Goal: Book appointment/travel/reservation

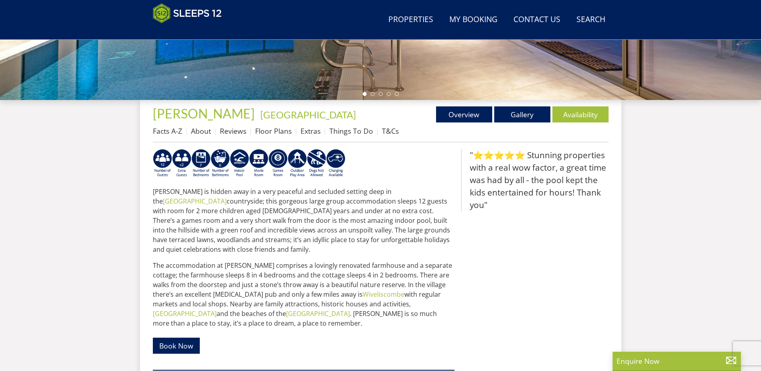
scroll to position [249, 0]
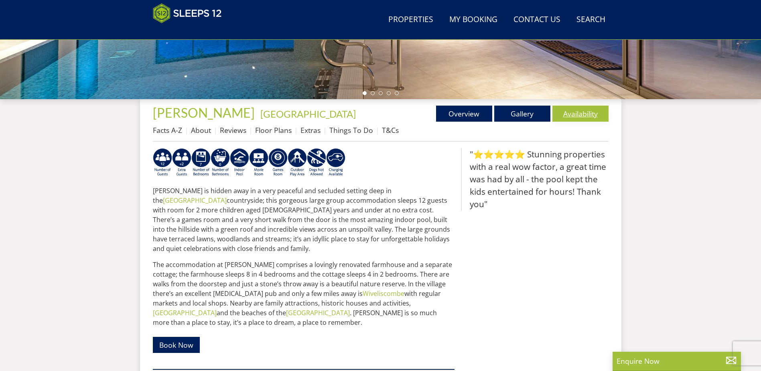
click at [574, 111] on link "Availability" at bounding box center [581, 114] width 56 height 16
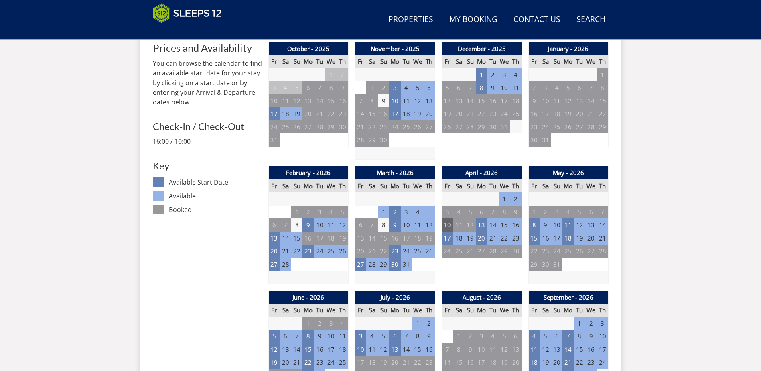
scroll to position [374, 0]
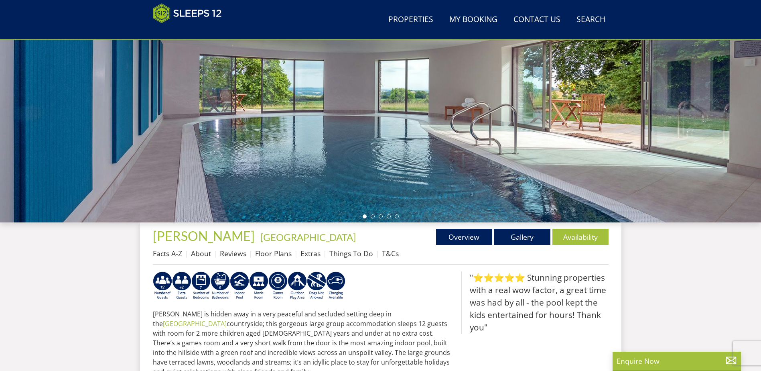
scroll to position [128, 0]
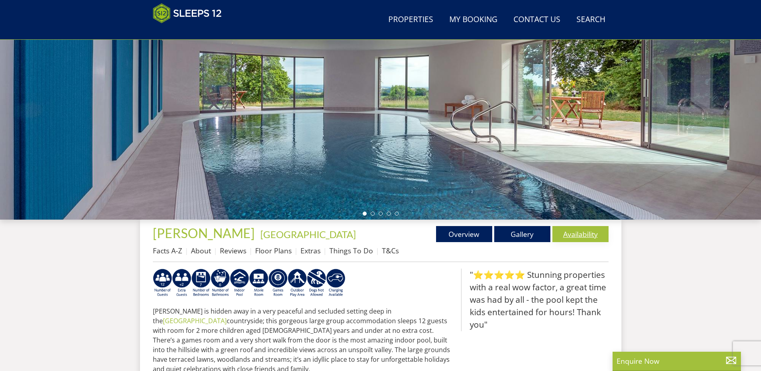
click at [588, 235] on link "Availability" at bounding box center [581, 234] width 56 height 16
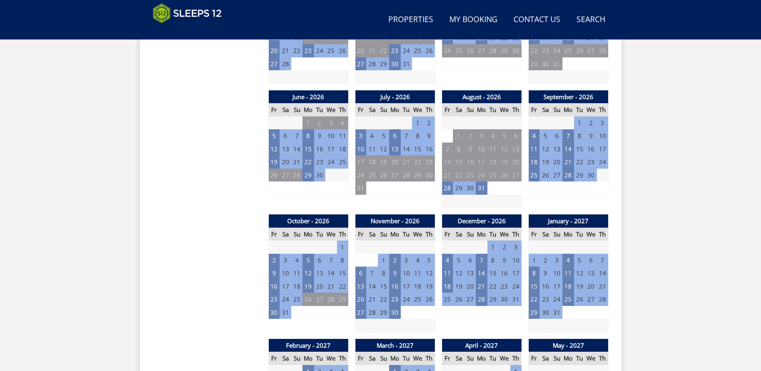
scroll to position [614, 0]
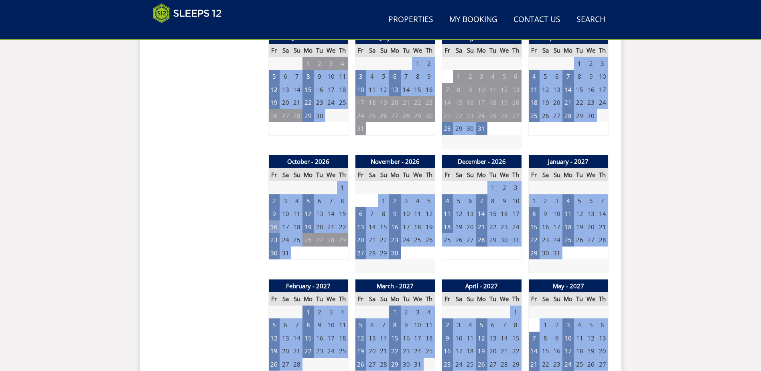
click at [275, 228] on td "16" at bounding box center [273, 226] width 11 height 13
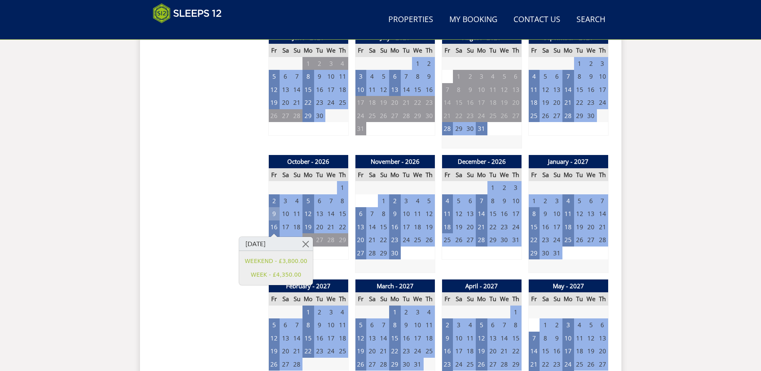
click at [273, 213] on td "9" at bounding box center [273, 213] width 11 height 13
click at [300, 233] on link at bounding box center [306, 231] width 14 height 14
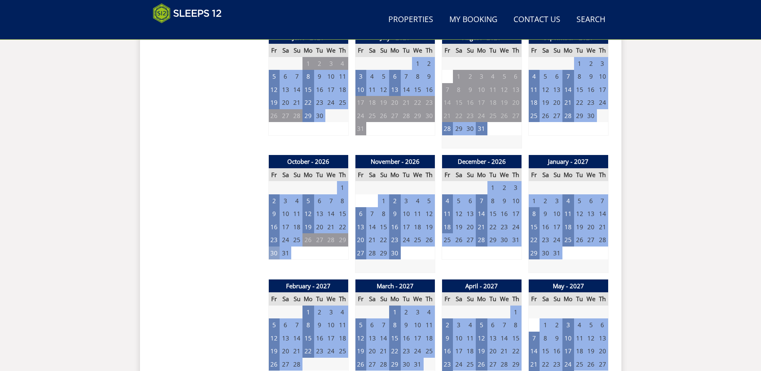
click at [274, 253] on td "30" at bounding box center [273, 252] width 11 height 13
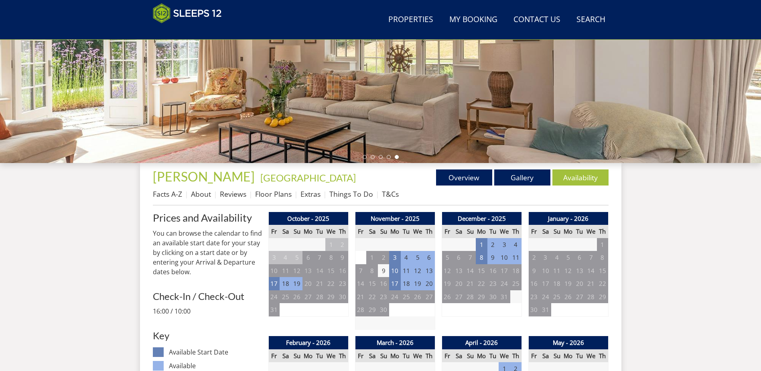
scroll to position [93, 0]
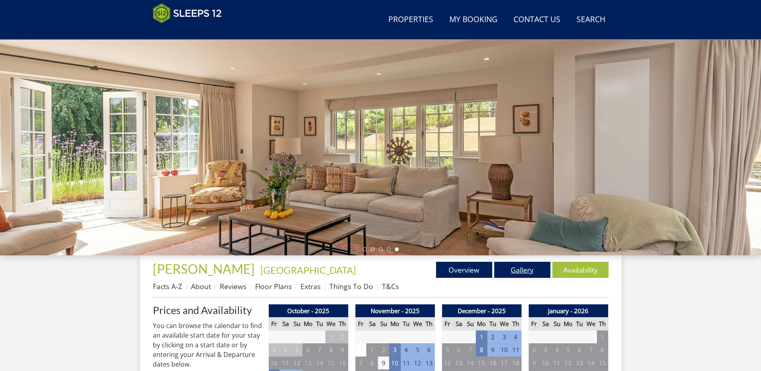
click at [514, 269] on link "Gallery" at bounding box center [522, 270] width 56 height 16
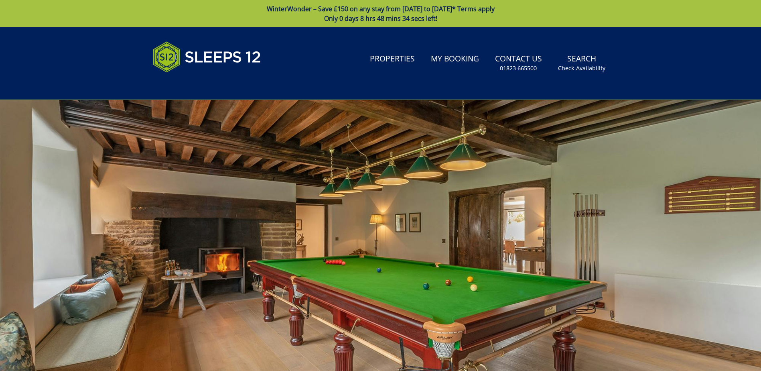
click at [626, 224] on div at bounding box center [380, 240] width 761 height 281
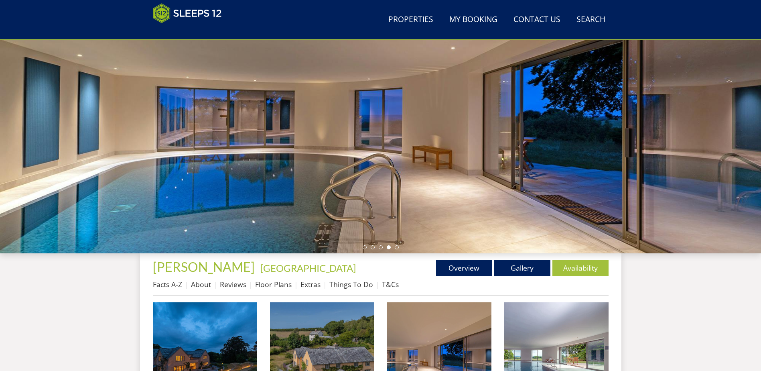
scroll to position [93, 0]
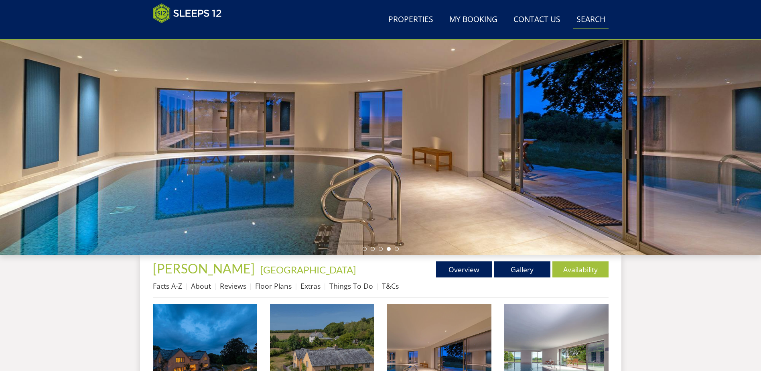
click at [591, 16] on link "Search Check Availability" at bounding box center [590, 20] width 35 height 18
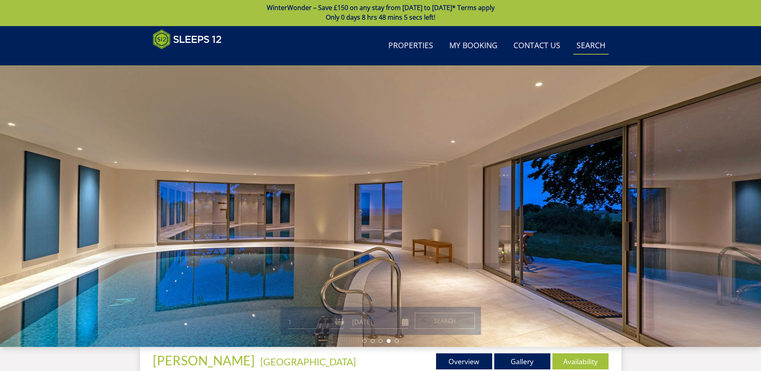
scroll to position [0, 0]
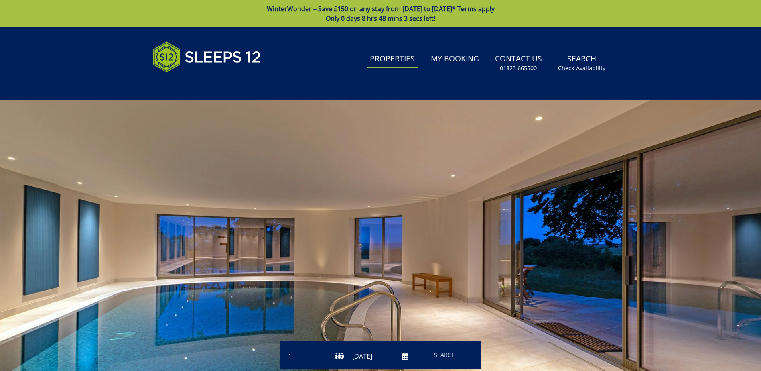
click at [400, 55] on link "Properties" at bounding box center [392, 59] width 51 height 18
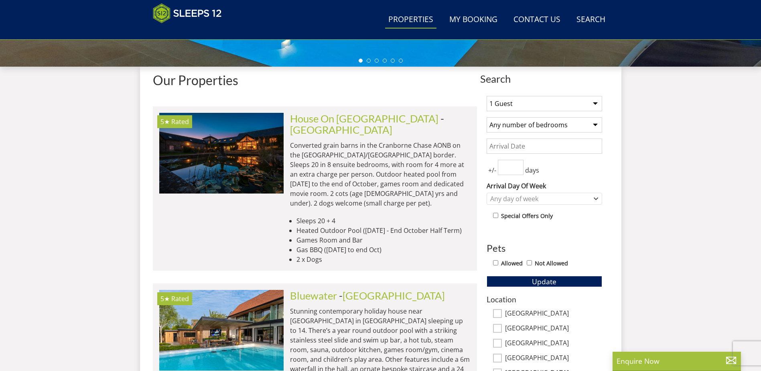
scroll to position [300, 0]
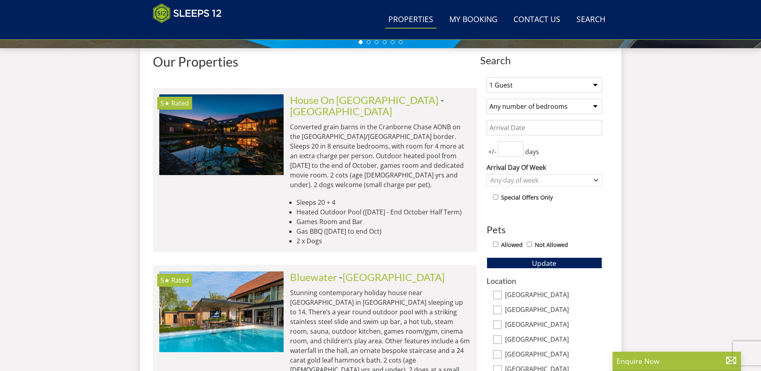
click at [512, 199] on label "Special Offers Only" at bounding box center [527, 197] width 52 height 9
click at [496, 195] on input "checkbox" at bounding box center [495, 196] width 5 height 5
checkbox input "true"
click at [516, 258] on button "Update" at bounding box center [545, 262] width 116 height 11
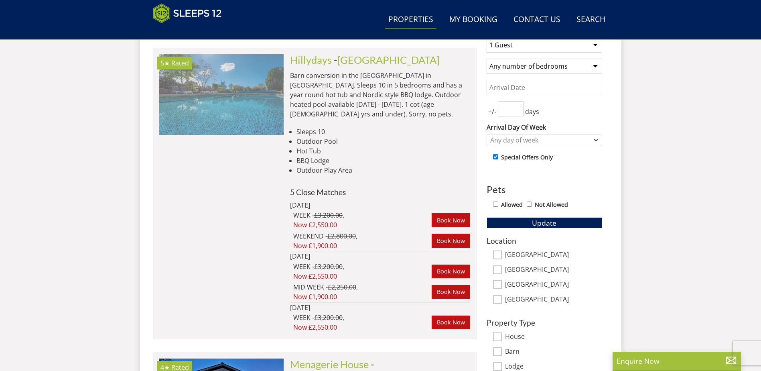
scroll to position [0, 747]
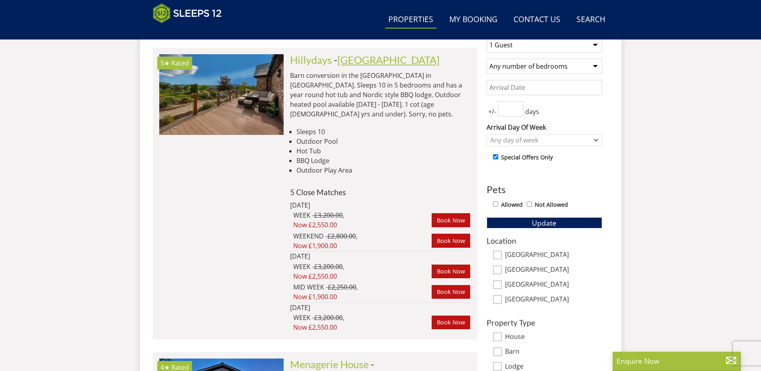
click at [356, 58] on link "[GEOGRAPHIC_DATA]" at bounding box center [388, 60] width 102 height 12
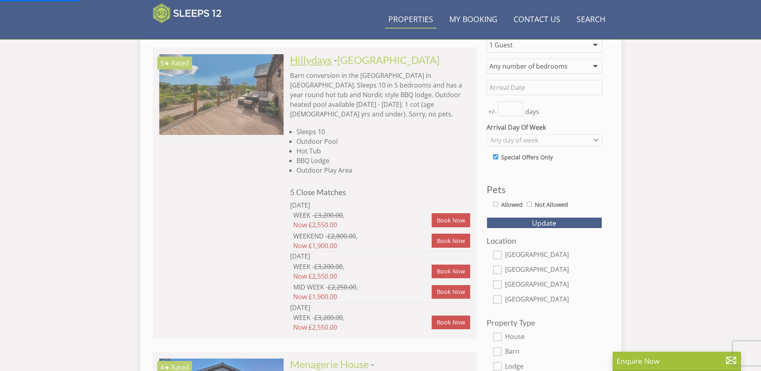
click at [316, 61] on link "Hillydays" at bounding box center [311, 60] width 42 height 12
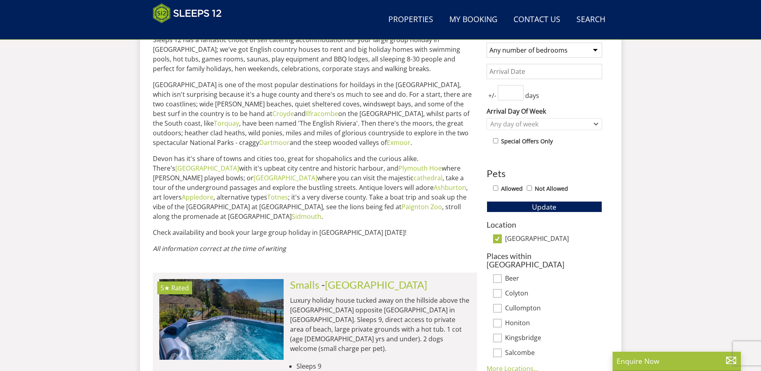
scroll to position [377, 0]
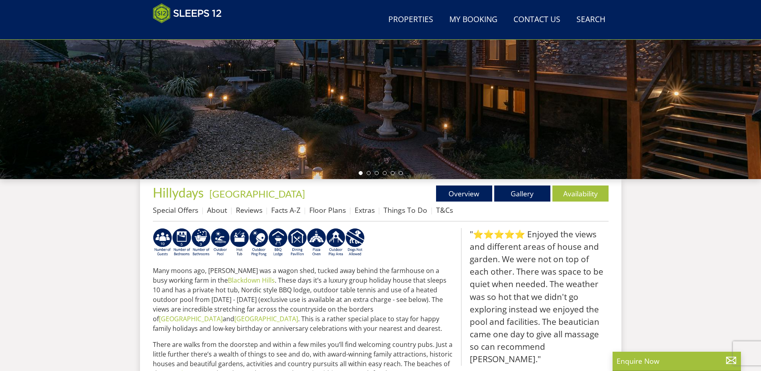
scroll to position [168, 0]
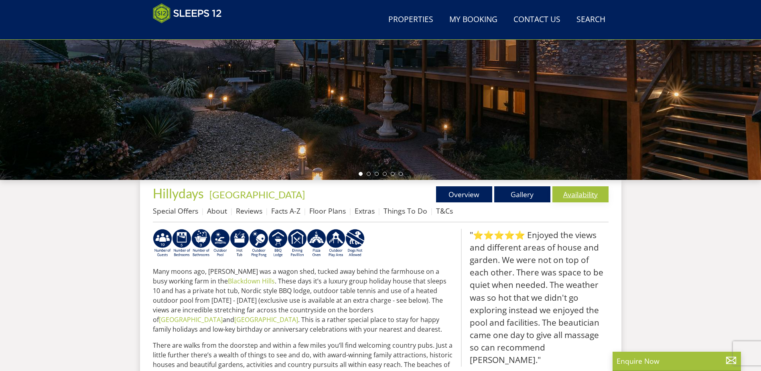
click at [582, 194] on link "Availability" at bounding box center [581, 194] width 56 height 16
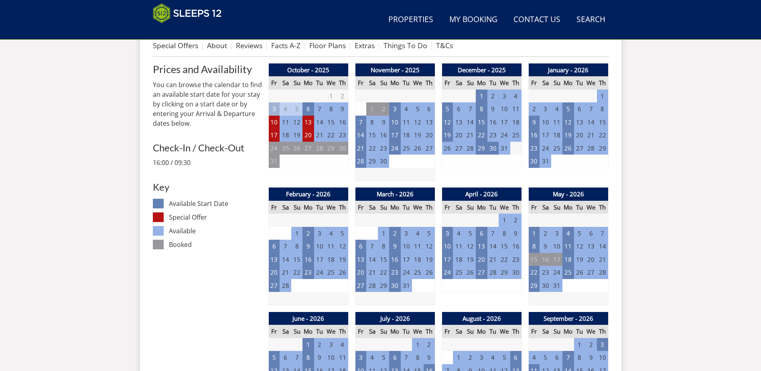
scroll to position [335, 0]
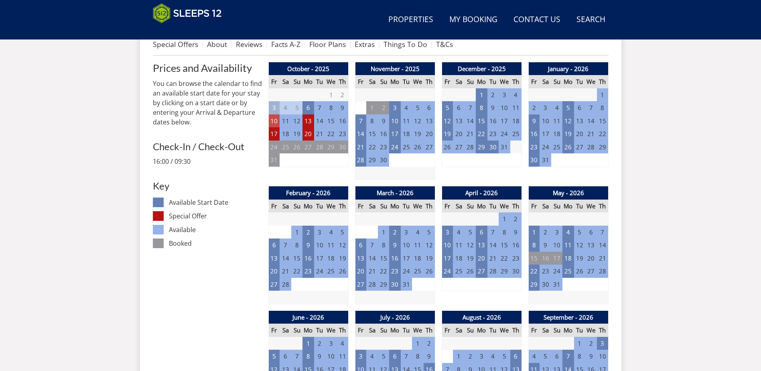
click at [273, 122] on td "10" at bounding box center [273, 120] width 11 height 13
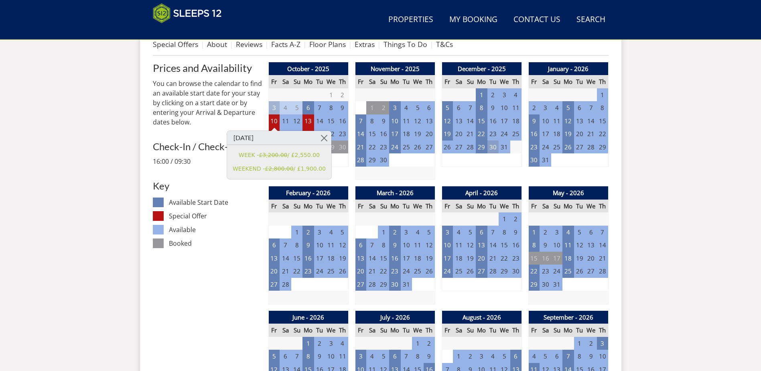
click at [496, 147] on td "30" at bounding box center [493, 146] width 11 height 13
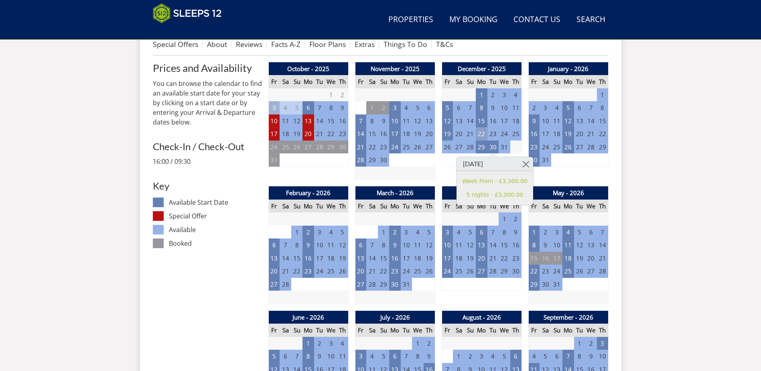
click at [482, 134] on td "22" at bounding box center [481, 133] width 11 height 13
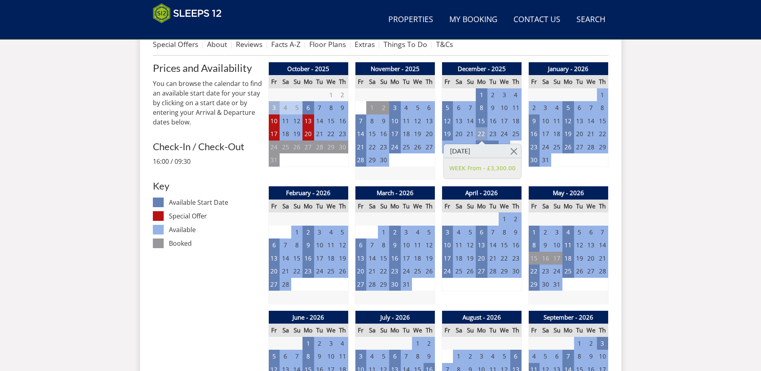
click at [482, 133] on td "22" at bounding box center [481, 133] width 11 height 13
click at [451, 134] on td "19" at bounding box center [447, 133] width 11 height 13
click at [482, 121] on td "15" at bounding box center [481, 120] width 11 height 13
click at [510, 137] on link at bounding box center [511, 138] width 14 height 14
click at [482, 134] on td "22" at bounding box center [481, 133] width 11 height 13
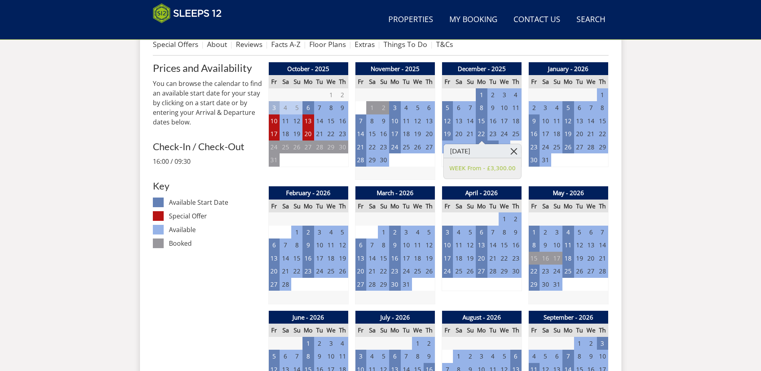
click at [516, 151] on link at bounding box center [514, 151] width 14 height 14
click at [485, 144] on td "29" at bounding box center [481, 146] width 11 height 13
click at [515, 163] on link at bounding box center [514, 164] width 14 height 14
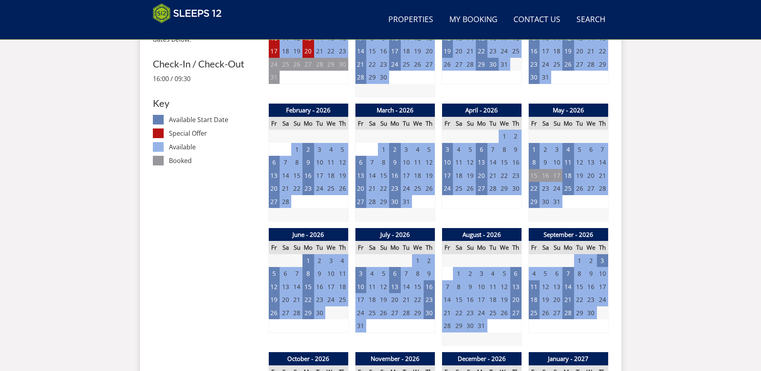
scroll to position [455, 0]
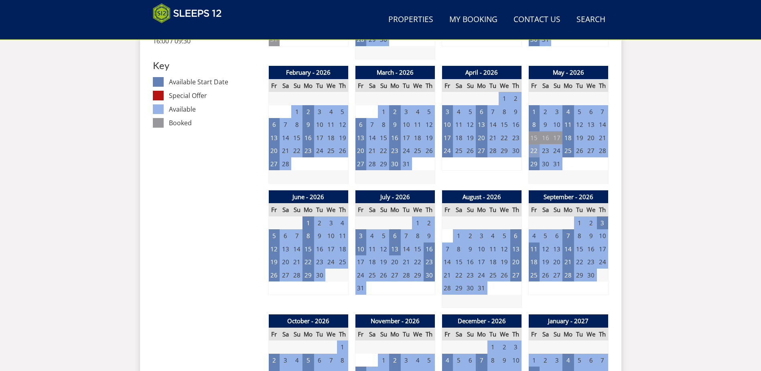
click at [532, 150] on td "22" at bounding box center [533, 150] width 11 height 13
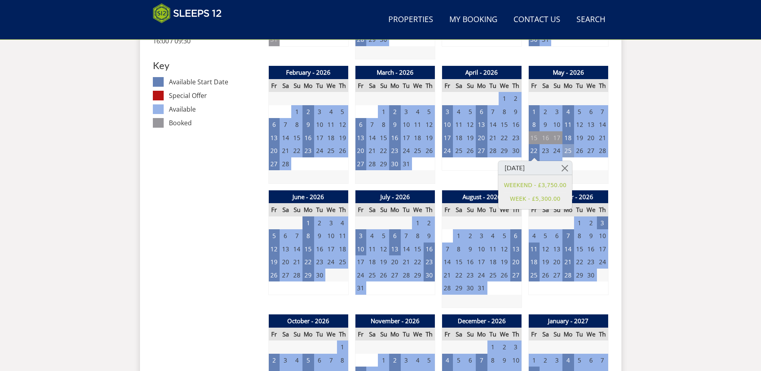
click at [567, 152] on td "25" at bounding box center [568, 150] width 11 height 13
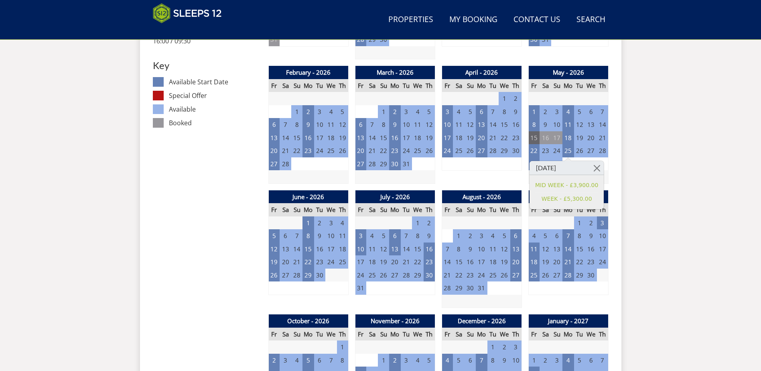
click at [534, 137] on td "15" at bounding box center [533, 137] width 11 height 13
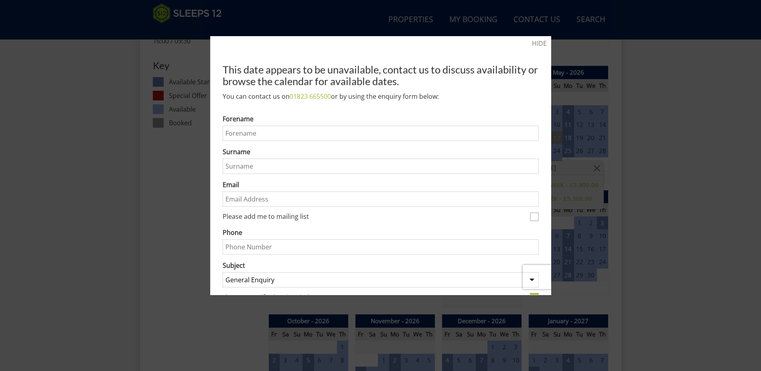
click at [659, 102] on div at bounding box center [380, 185] width 761 height 371
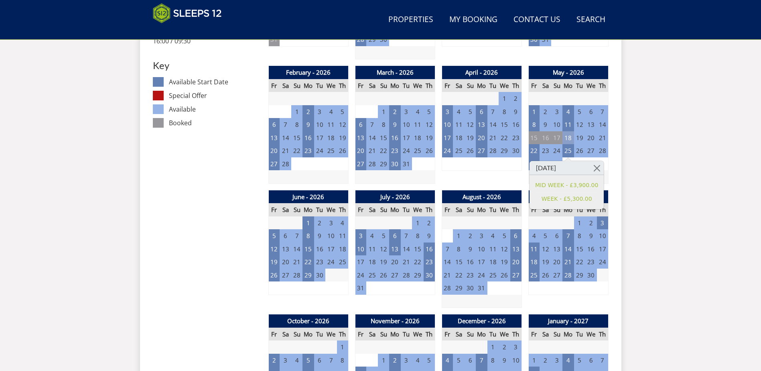
click at [571, 134] on td "18" at bounding box center [568, 137] width 11 height 13
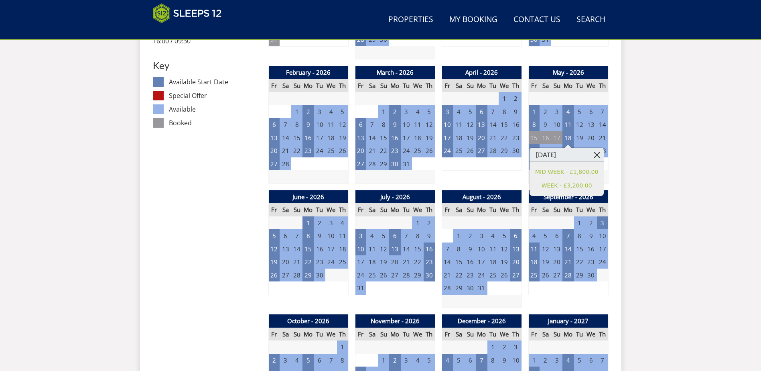
click at [599, 155] on link at bounding box center [597, 155] width 14 height 14
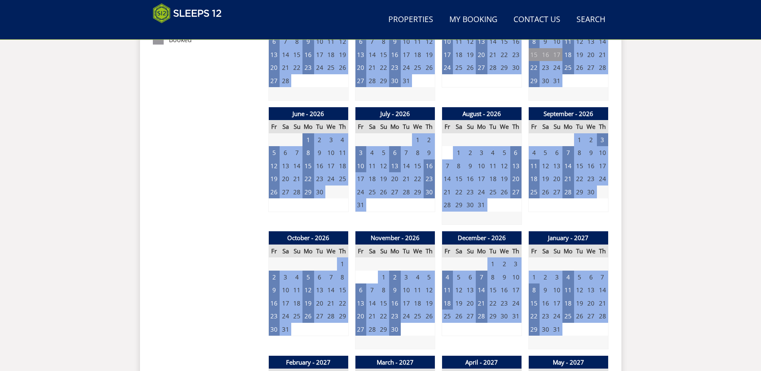
scroll to position [535, 0]
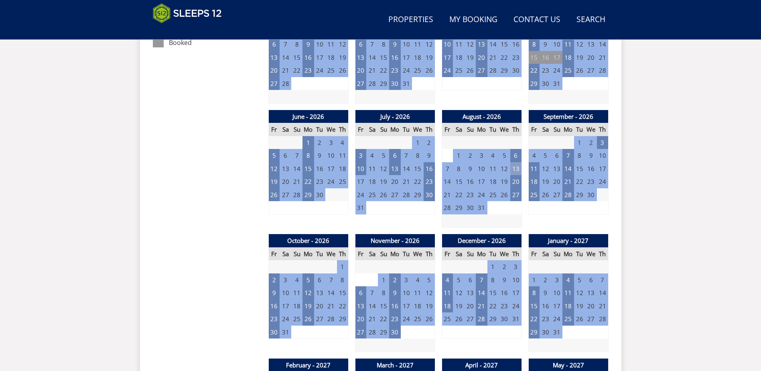
click at [518, 170] on td "13" at bounding box center [515, 168] width 11 height 13
click at [424, 182] on td "23" at bounding box center [429, 181] width 11 height 13
click at [430, 169] on td "16" at bounding box center [429, 168] width 11 height 13
click at [396, 171] on td "13" at bounding box center [394, 168] width 11 height 13
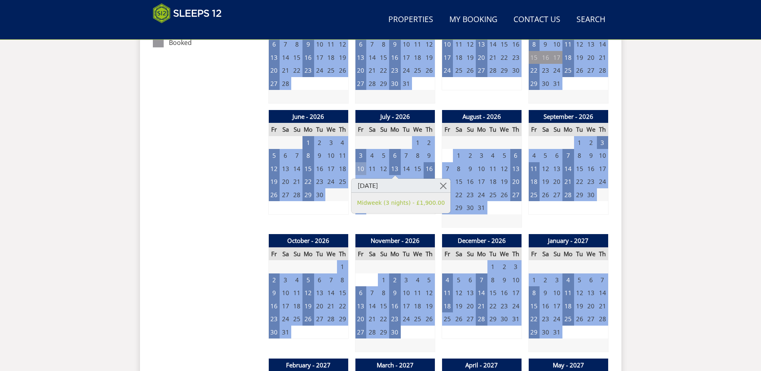
click at [362, 168] on td "10" at bounding box center [360, 168] width 11 height 13
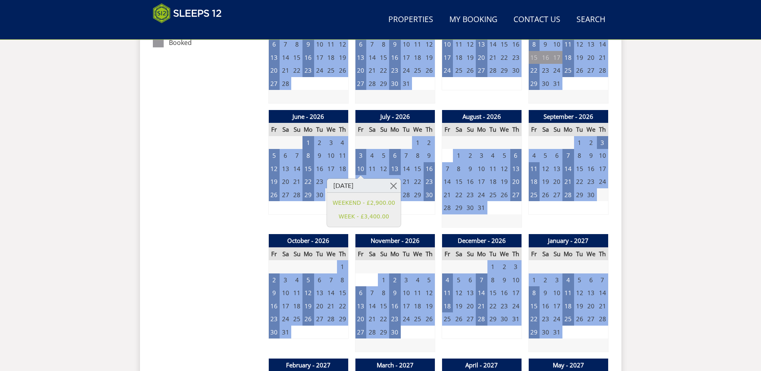
click at [411, 220] on div "July - 2026 Fr Sa Su Mo Tu We Th 26 27 28 29 30 1 2 3 4 5 6 7 8 9 10 11" at bounding box center [395, 169] width 80 height 118
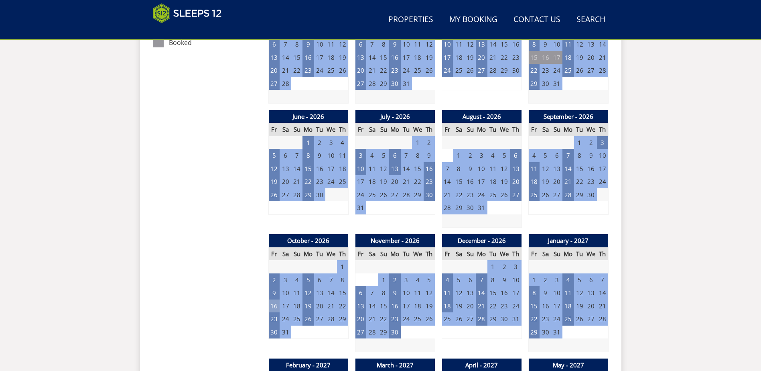
click at [272, 305] on td "16" at bounding box center [273, 305] width 11 height 13
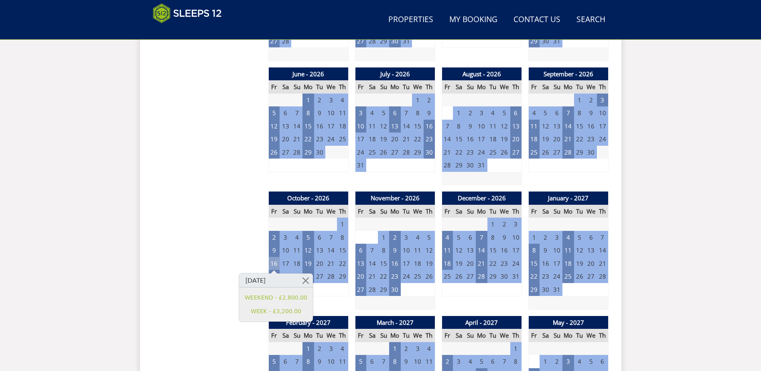
scroll to position [616, 0]
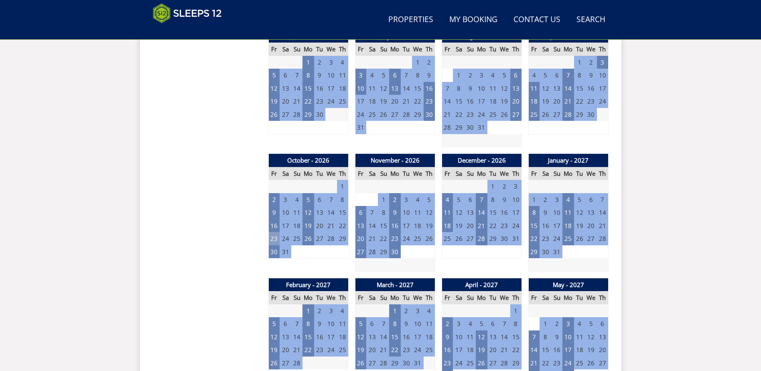
click at [273, 239] on td "23" at bounding box center [273, 238] width 11 height 13
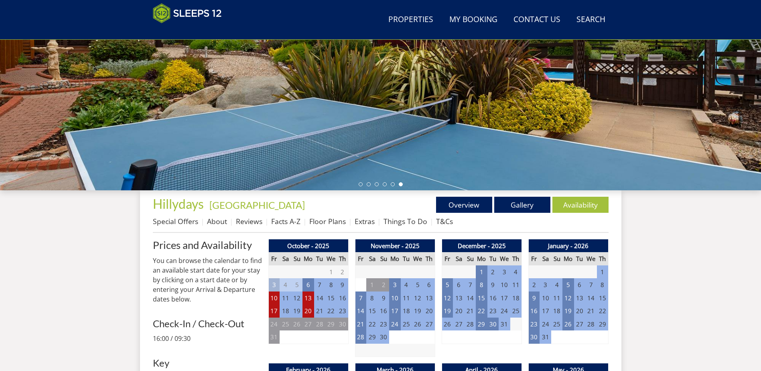
scroll to position [179, 0]
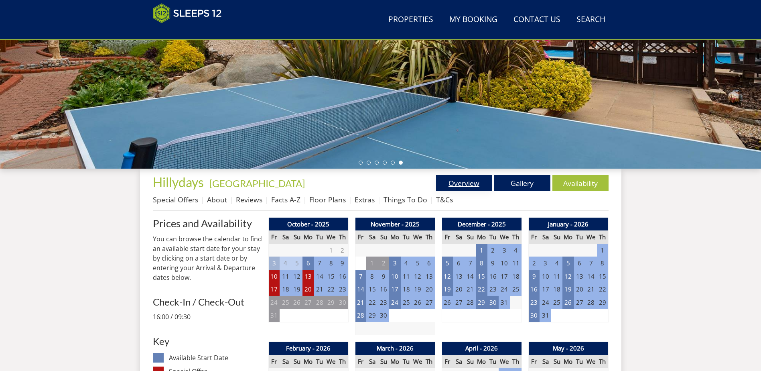
click at [467, 182] on link "Overview" at bounding box center [464, 183] width 56 height 16
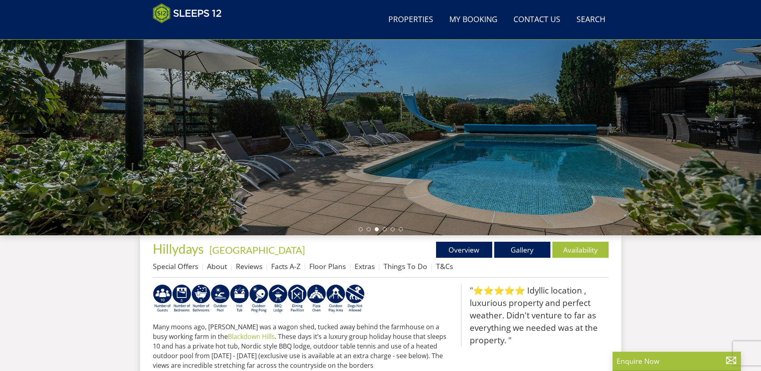
scroll to position [14, 0]
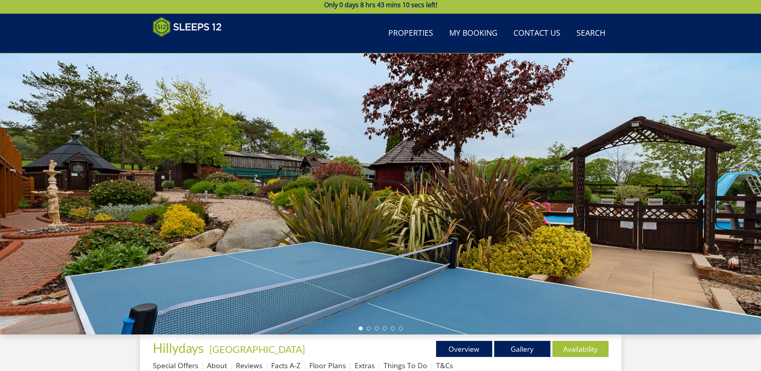
scroll to position [179, 0]
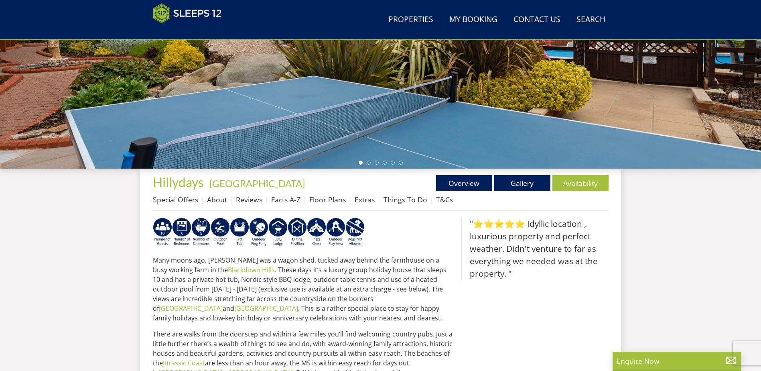
scroll to position [168, 0]
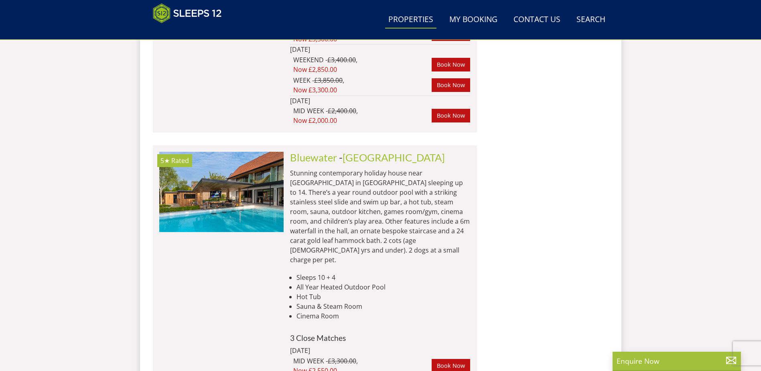
scroll to position [2507, 0]
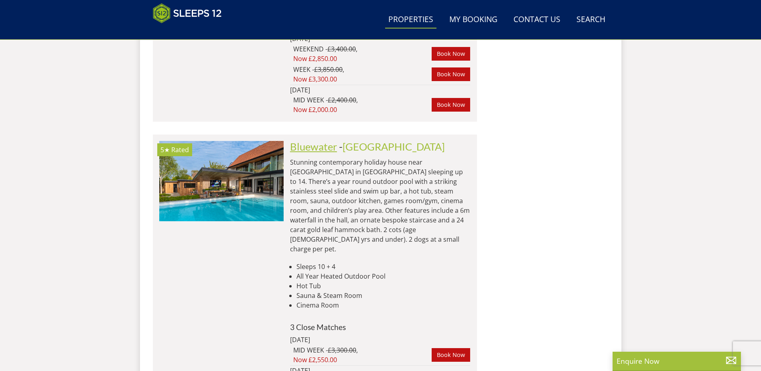
click at [323, 140] on link "Bluewater" at bounding box center [313, 146] width 47 height 12
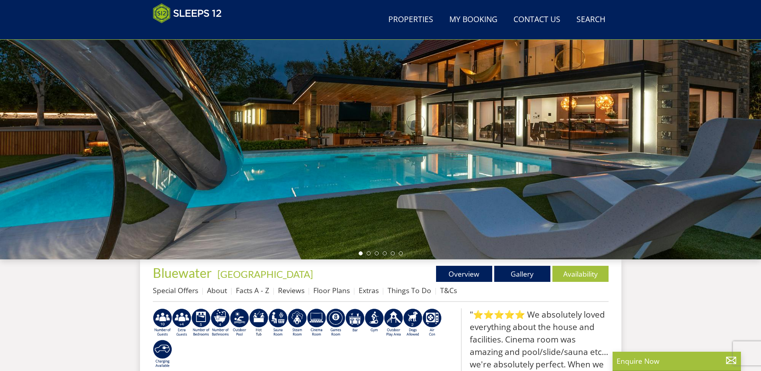
scroll to position [100, 0]
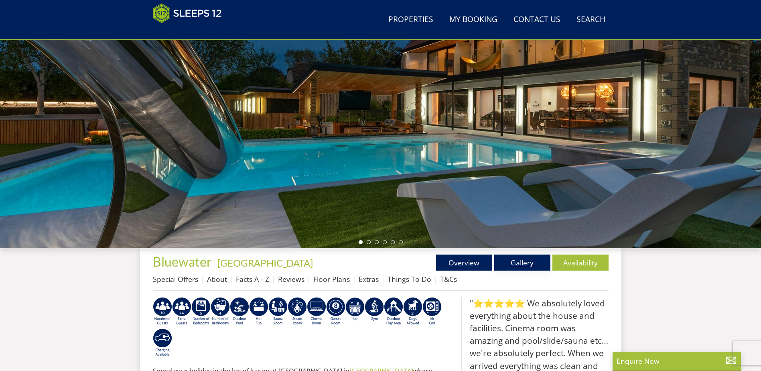
click at [526, 262] on link "Gallery" at bounding box center [522, 262] width 56 height 16
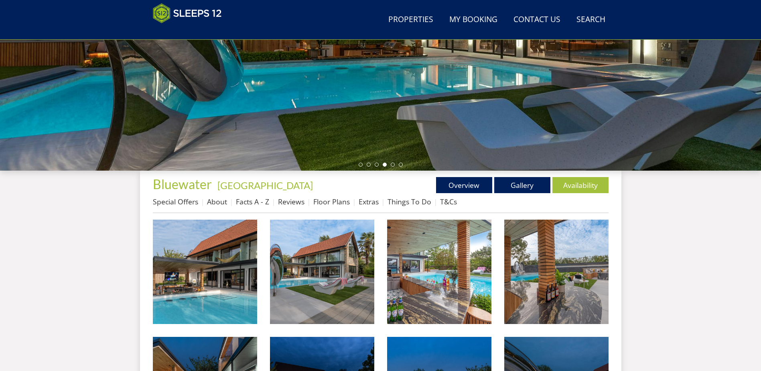
scroll to position [178, 0]
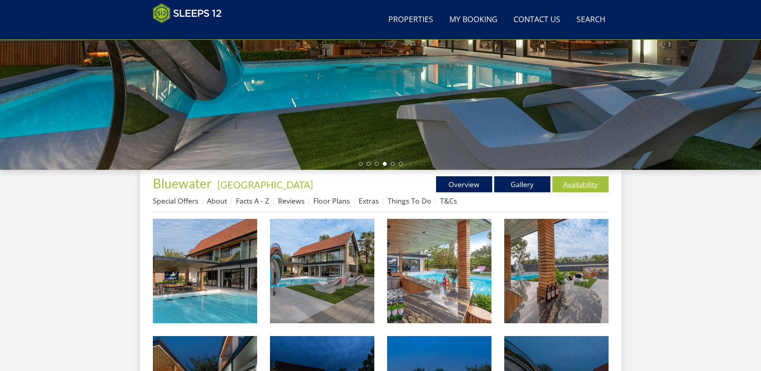
click at [590, 186] on link "Availability" at bounding box center [581, 184] width 56 height 16
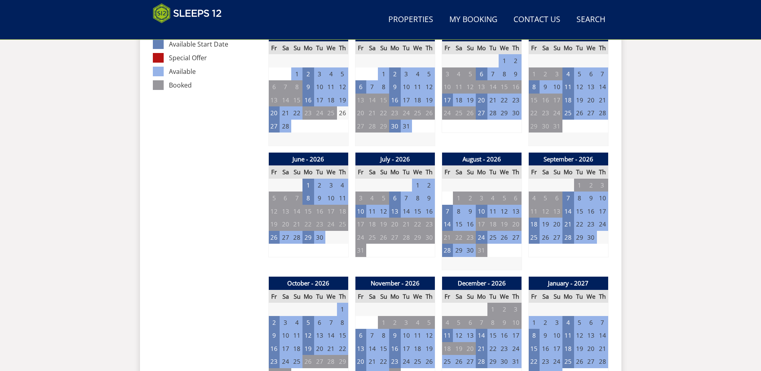
scroll to position [493, 0]
click at [446, 224] on td "14" at bounding box center [447, 223] width 11 height 13
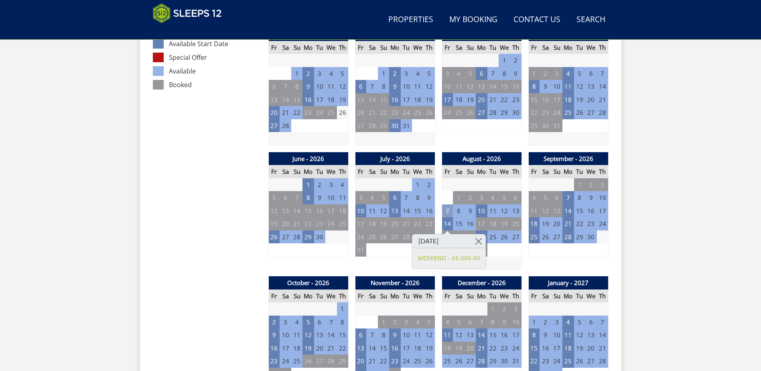
click at [443, 209] on td "7" at bounding box center [447, 210] width 11 height 13
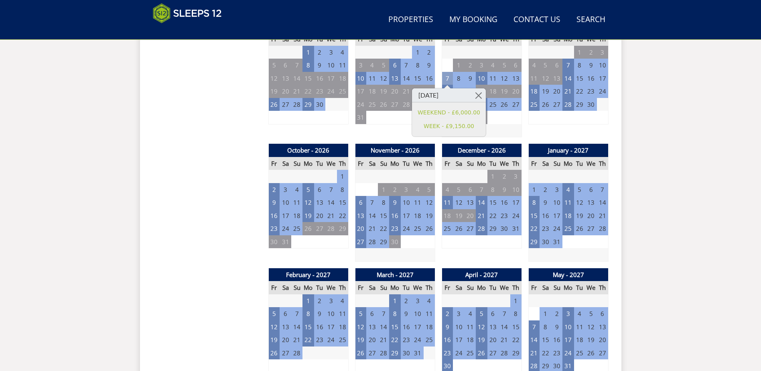
scroll to position [654, 0]
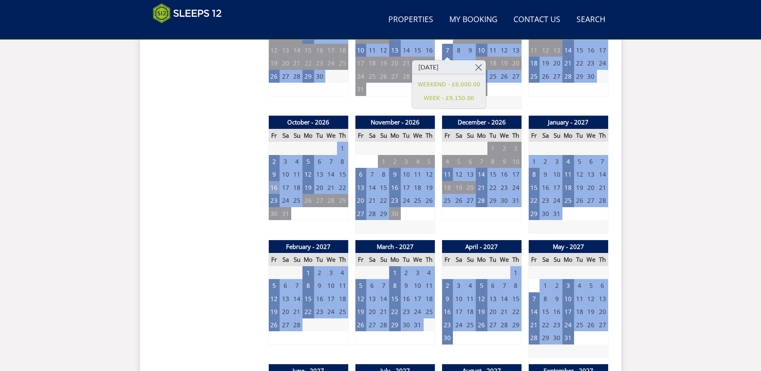
click at [275, 187] on td "16" at bounding box center [273, 187] width 11 height 13
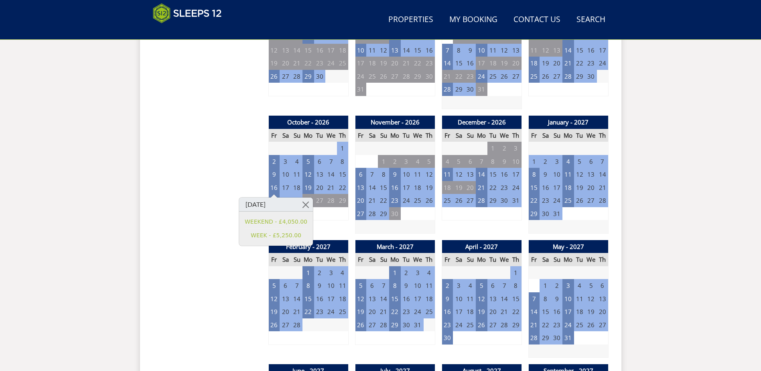
click at [301, 203] on link at bounding box center [306, 204] width 14 height 14
click at [275, 200] on td "23" at bounding box center [273, 200] width 11 height 13
click at [272, 186] on td "16" at bounding box center [273, 187] width 11 height 13
click at [333, 213] on td "4" at bounding box center [330, 213] width 11 height 13
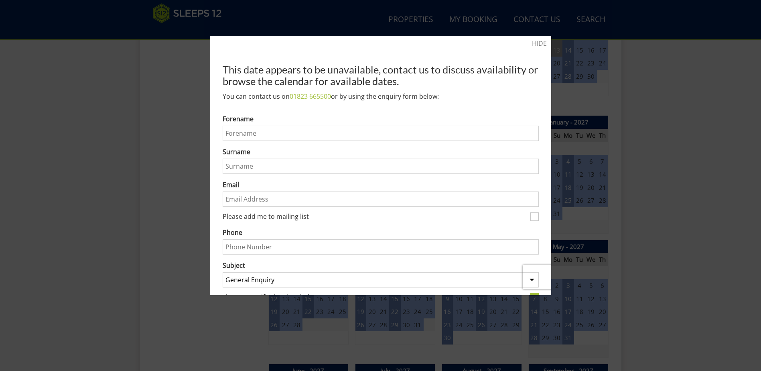
click at [676, 116] on div at bounding box center [380, 185] width 761 height 371
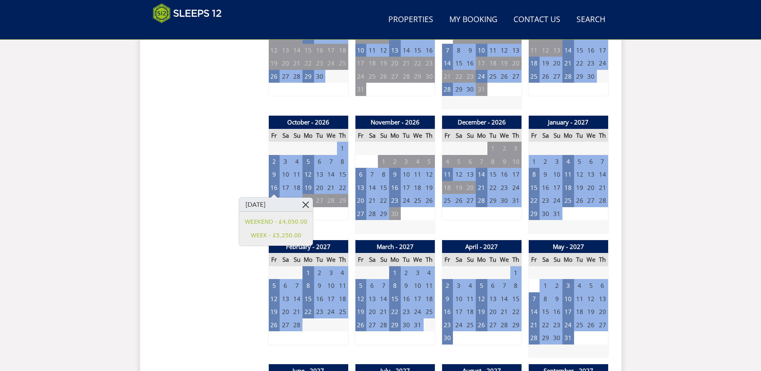
click at [303, 205] on link at bounding box center [306, 204] width 14 height 14
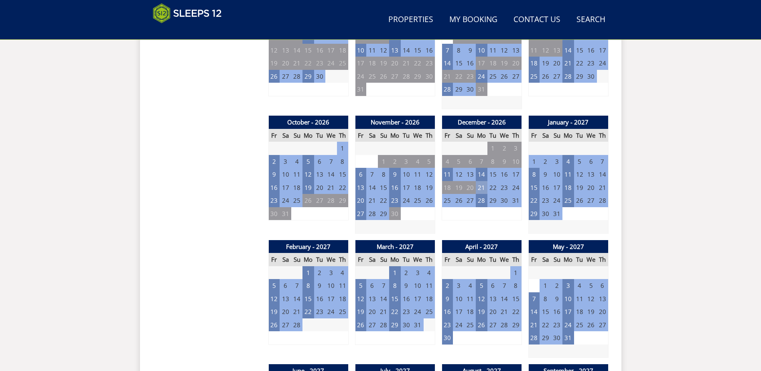
click at [483, 187] on td "21" at bounding box center [481, 187] width 11 height 13
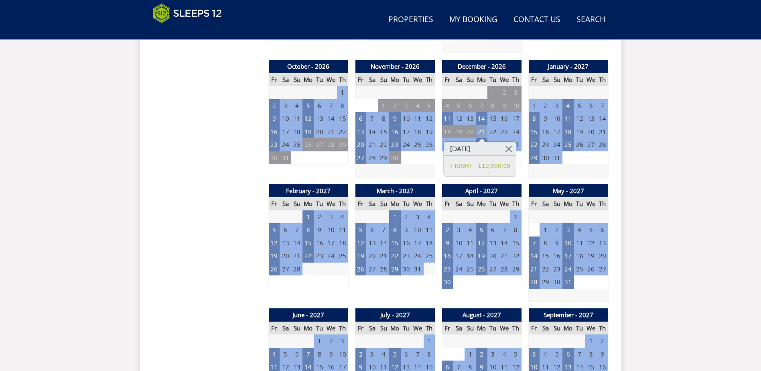
scroll to position [734, 0]
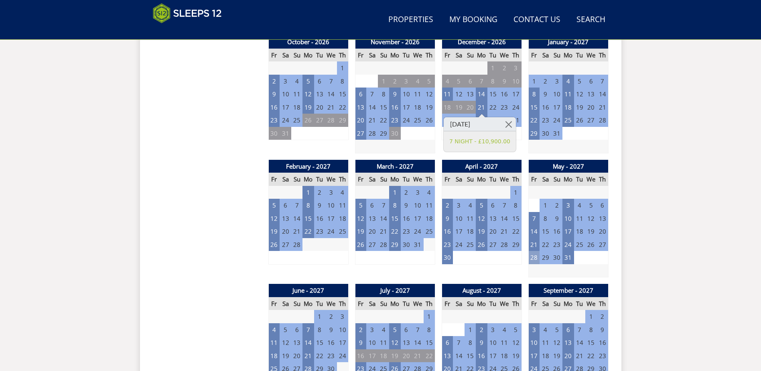
click at [531, 259] on td "28" at bounding box center [533, 257] width 11 height 13
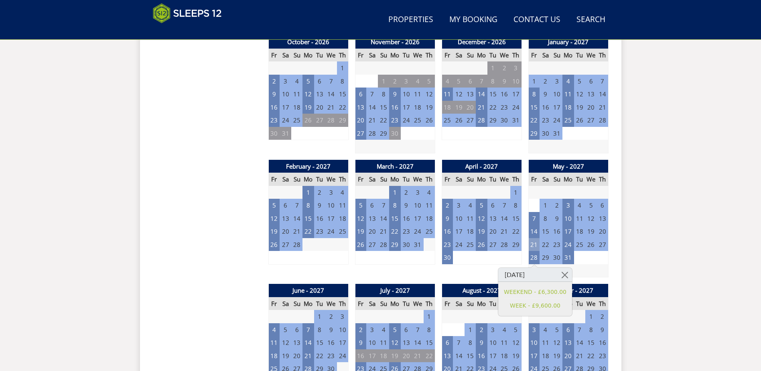
click at [531, 245] on td "21" at bounding box center [533, 244] width 11 height 13
